Goal: Task Accomplishment & Management: Manage account settings

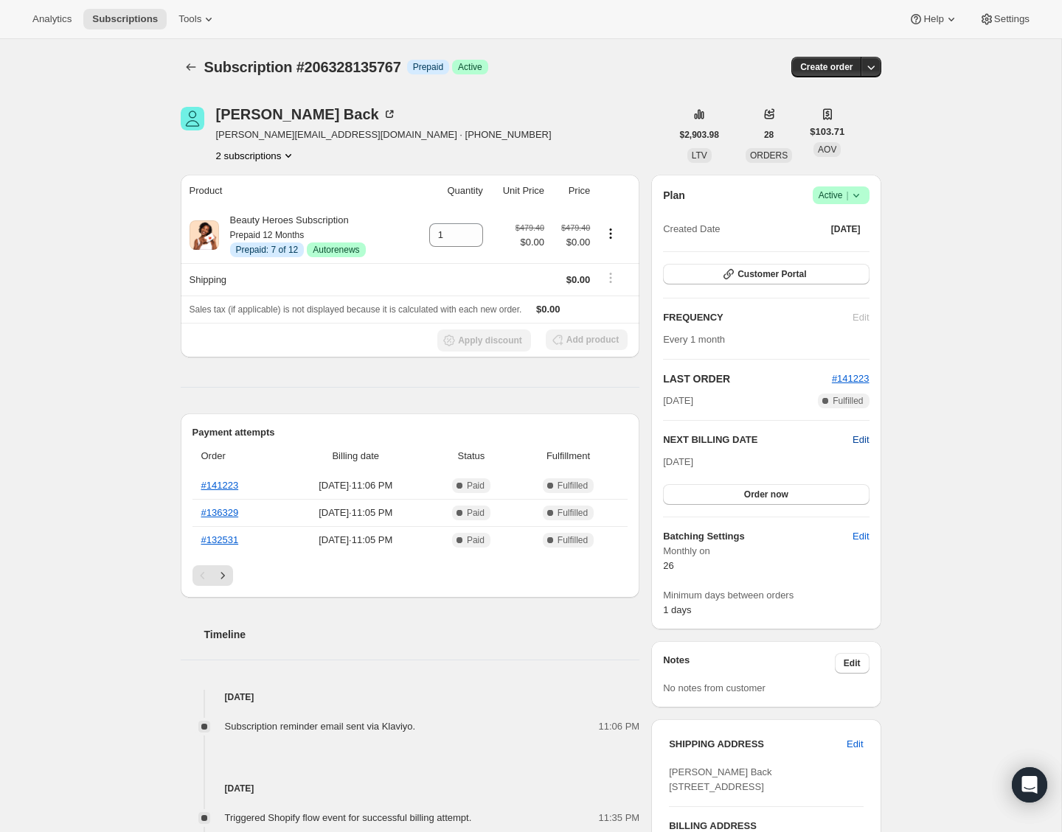
click at [862, 436] on span "Edit" at bounding box center [860, 440] width 16 height 15
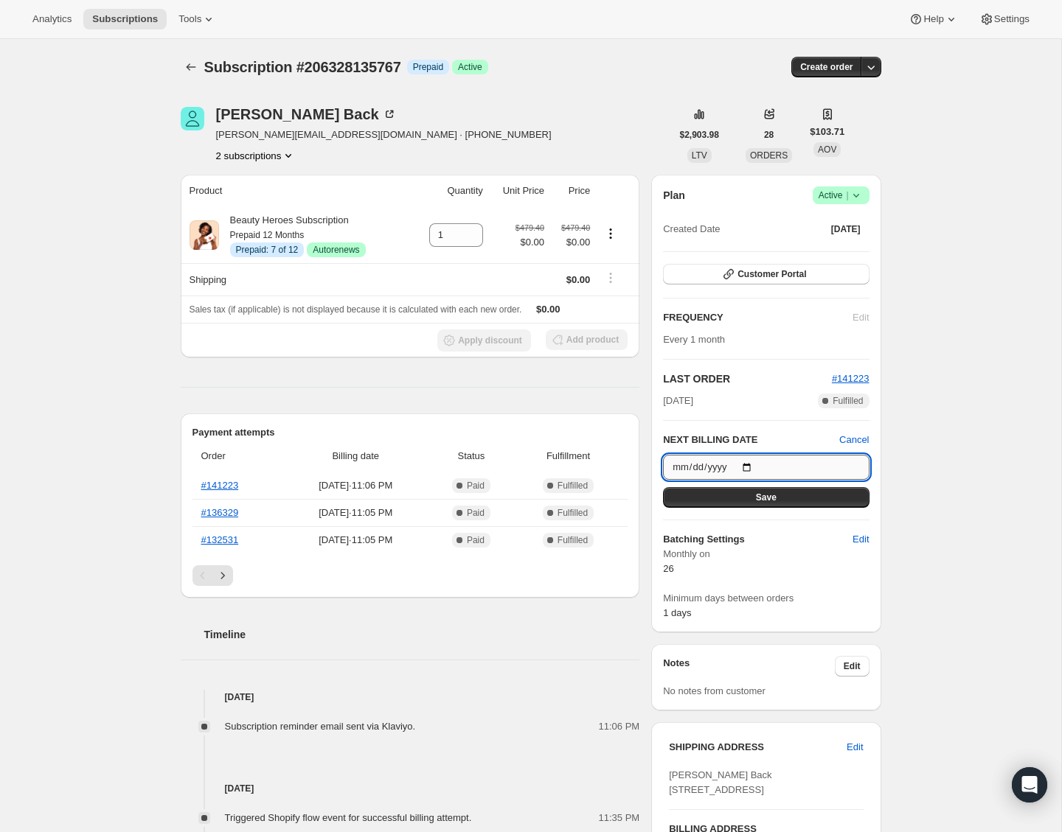
click at [754, 462] on input "[DATE]" at bounding box center [766, 467] width 206 height 25
type input "[DATE]"
click at [920, 498] on div "Subscription #206328135767. This page is ready Subscription #206328135767 Info …" at bounding box center [530, 653] width 1061 height 1228
click at [842, 495] on button "Save" at bounding box center [766, 497] width 206 height 21
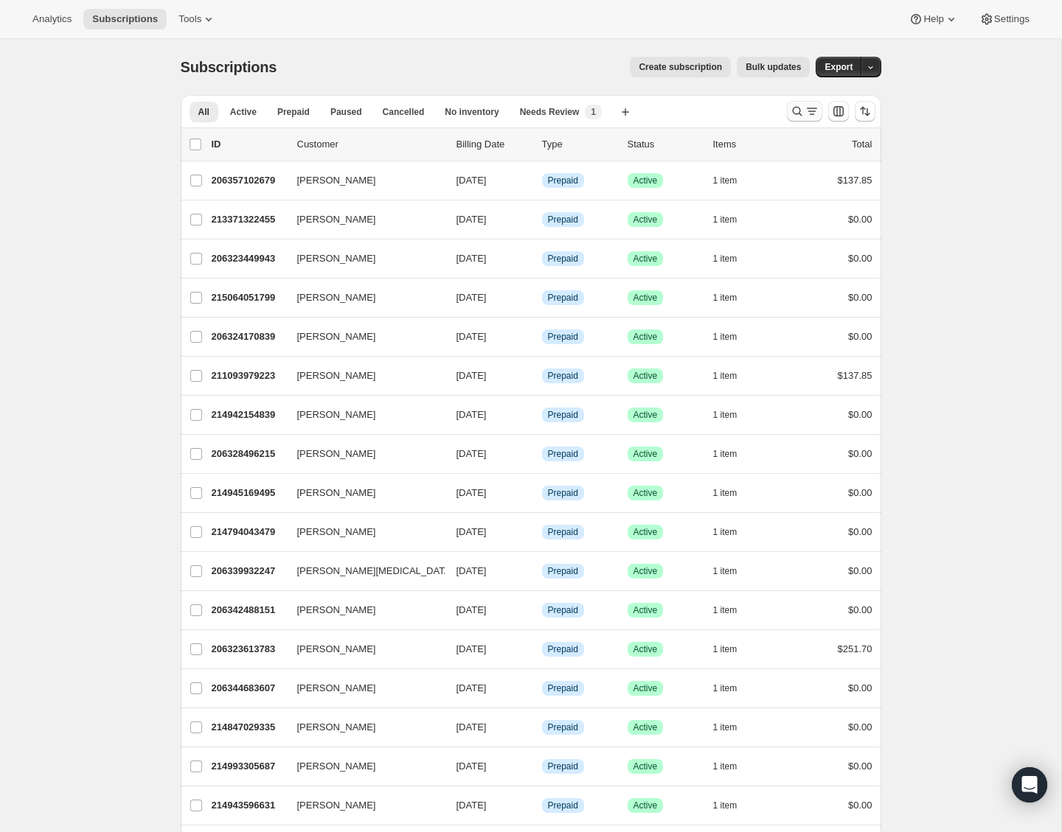
click at [790, 112] on icon "Search and filter results" at bounding box center [797, 111] width 15 height 15
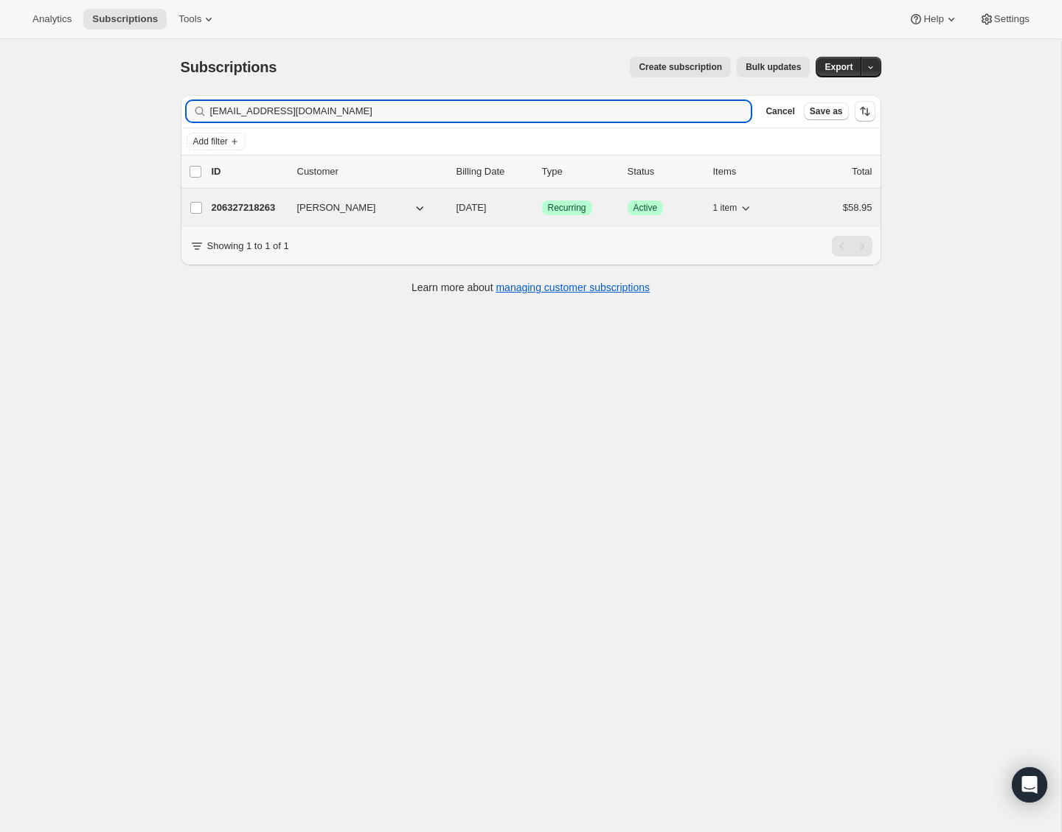
type input "[EMAIL_ADDRESS][DOMAIN_NAME]"
click at [253, 207] on p "206327218263" at bounding box center [249, 208] width 74 height 15
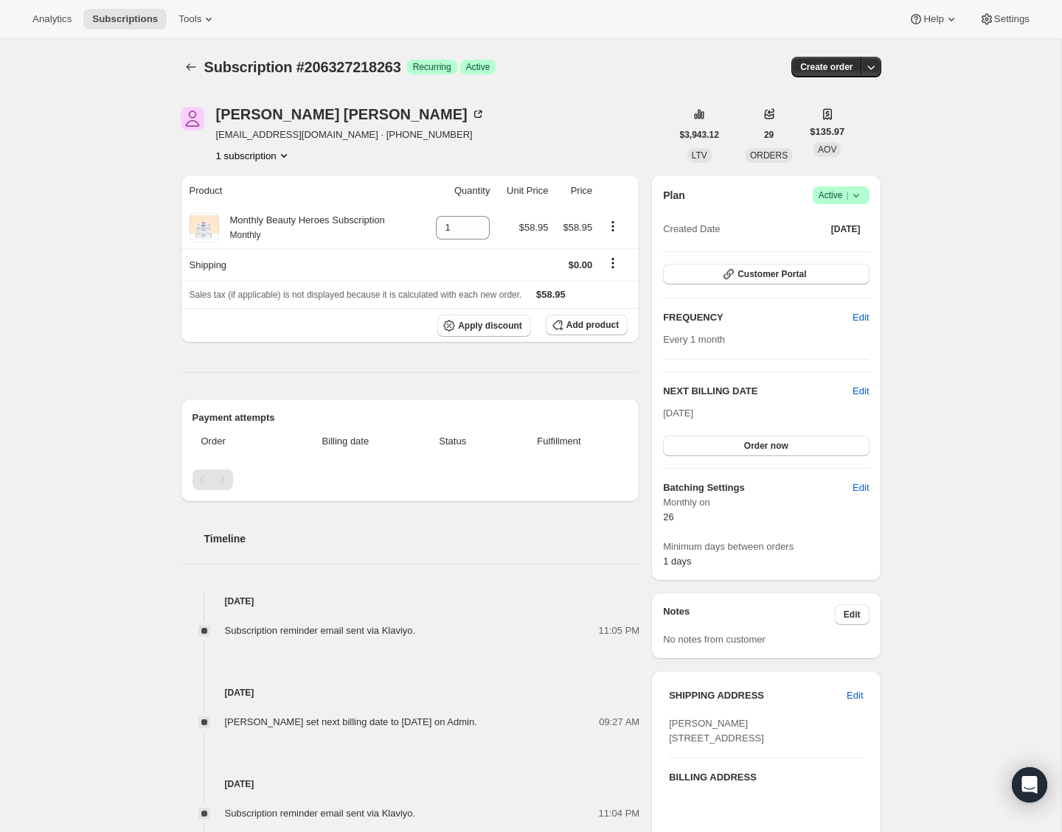
click at [855, 189] on icon at bounding box center [856, 195] width 15 height 15
click at [843, 249] on span "Cancel subscription" at bounding box center [836, 249] width 83 height 11
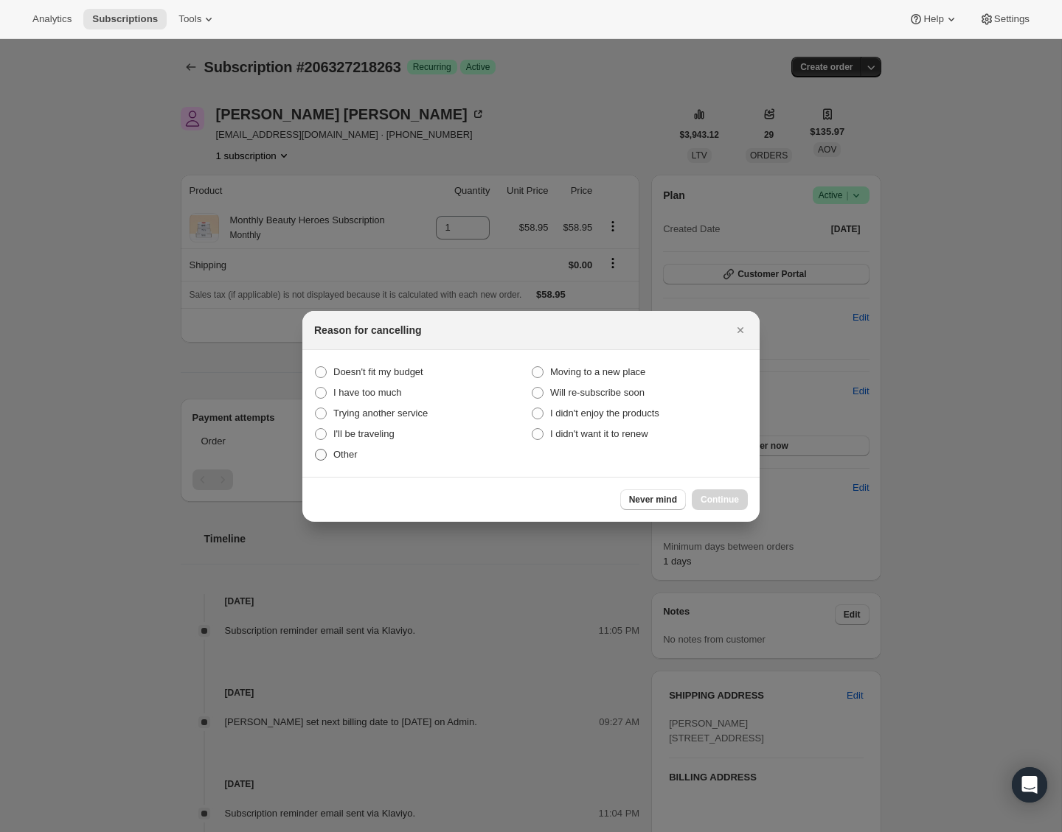
click at [348, 456] on span "Other" at bounding box center [345, 454] width 24 height 11
click at [316, 450] on input "Other" at bounding box center [315, 449] width 1 height 1
radio input "true"
click at [727, 495] on span "Continue" at bounding box center [719, 500] width 38 height 12
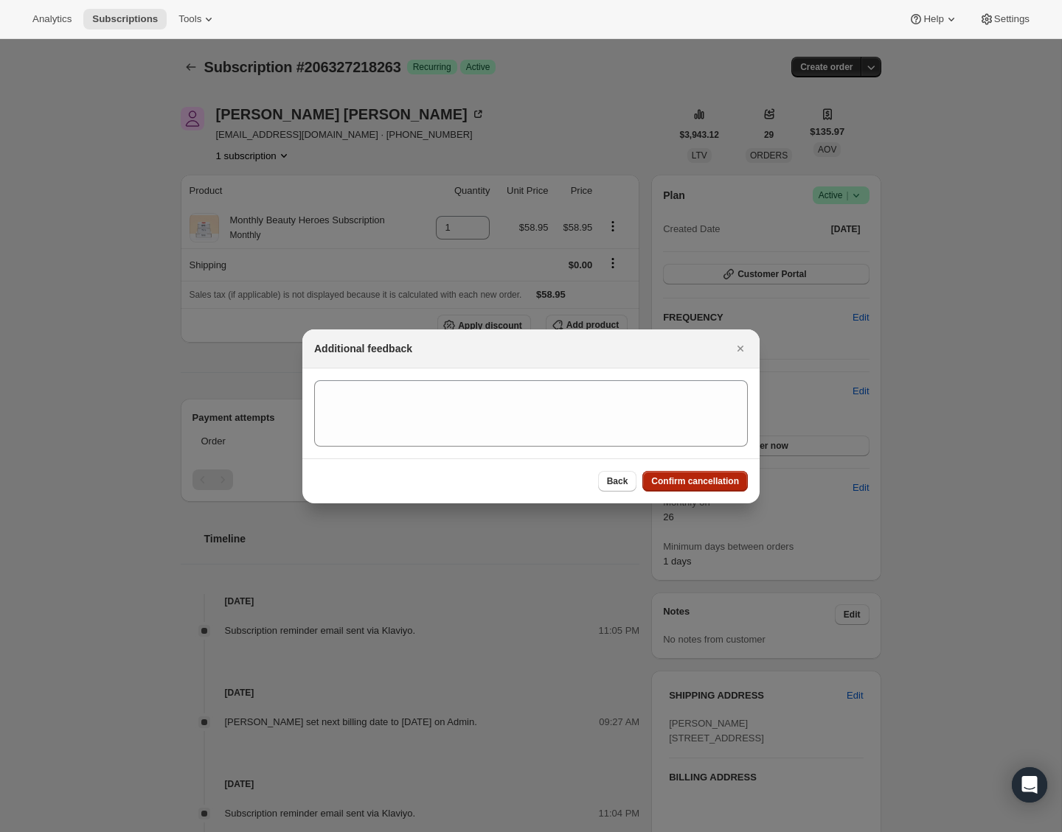
click at [715, 484] on span "Confirm cancellation" at bounding box center [695, 482] width 88 height 12
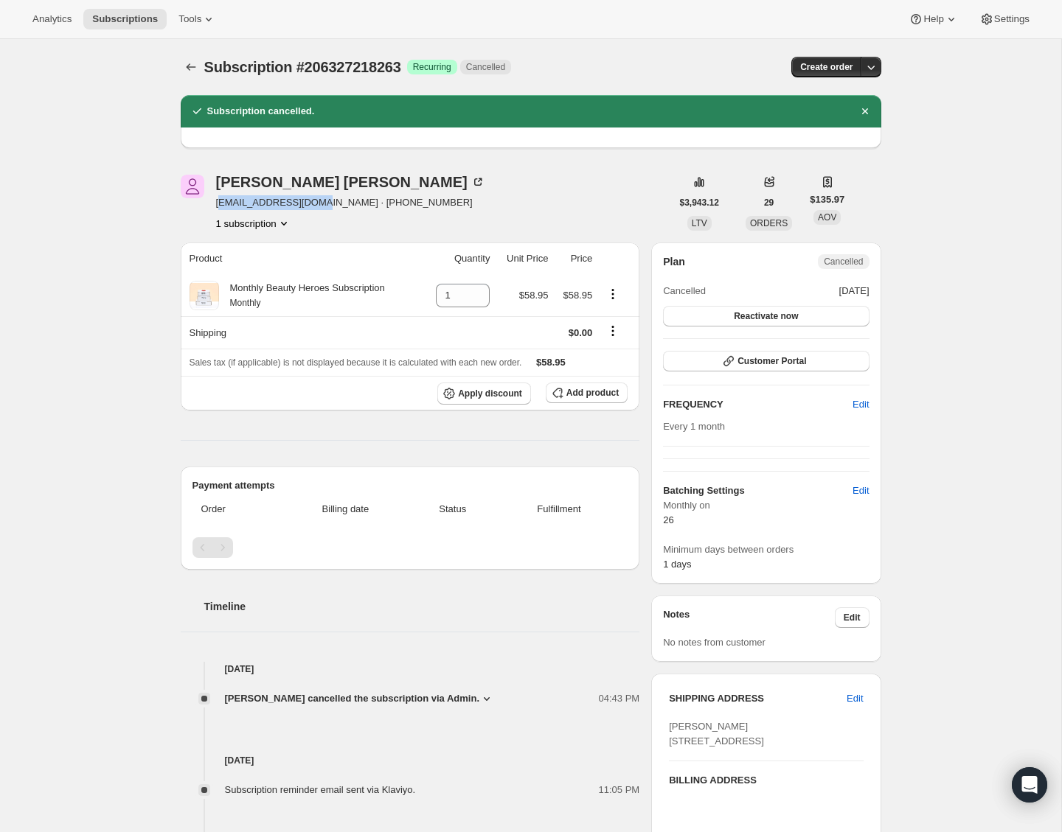
drag, startPoint x: 323, startPoint y: 203, endPoint x: 219, endPoint y: 197, distance: 104.1
click at [219, 197] on span "adriandv08@gmail.com · +16304408584" at bounding box center [350, 202] width 269 height 15
click at [224, 204] on span "adriandv08@gmail.com · +16304408584" at bounding box center [350, 202] width 269 height 15
drag, startPoint x: 321, startPoint y: 205, endPoint x: 210, endPoint y: 209, distance: 110.7
click at [210, 209] on div "Adriana Orozco adriandv08@gmail.com · +16304408584 1 subscription" at bounding box center [426, 203] width 490 height 56
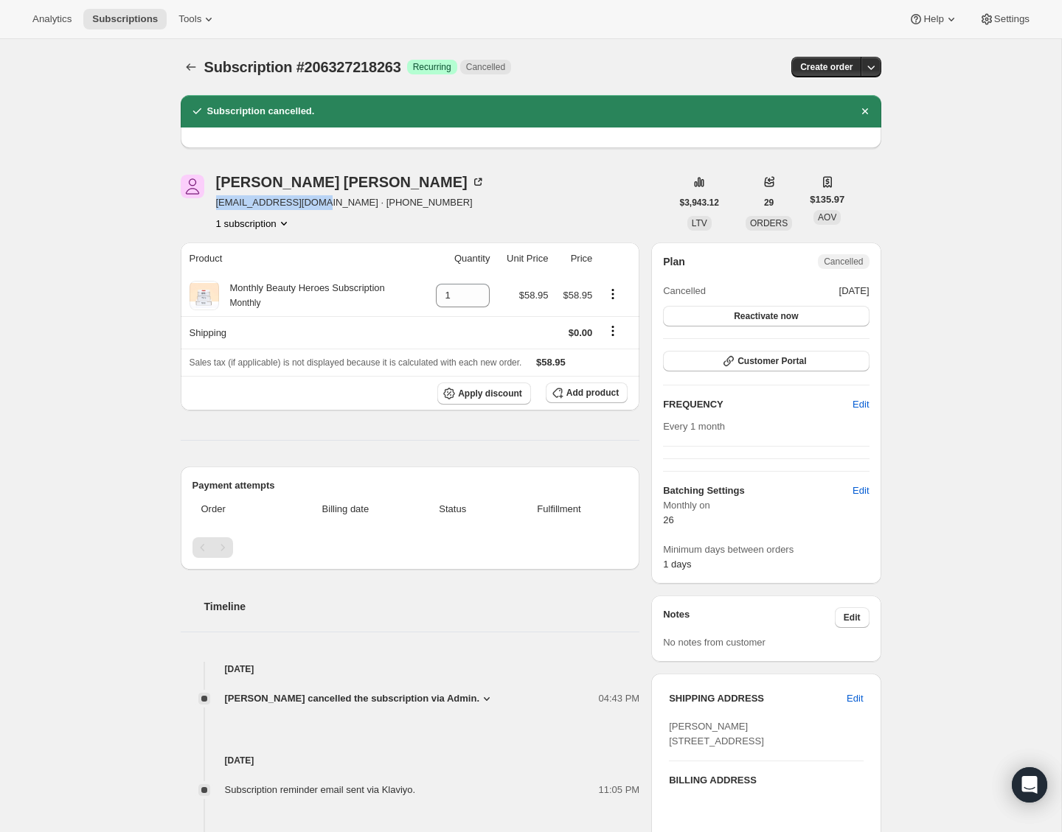
copy span "adriandv08@gmail.com"
click at [114, 164] on div "Subscription #206327218263. This page is ready Subscription #206327218263 Succe…" at bounding box center [530, 600] width 1061 height 1123
